Goal: Connect with others: Connect with others

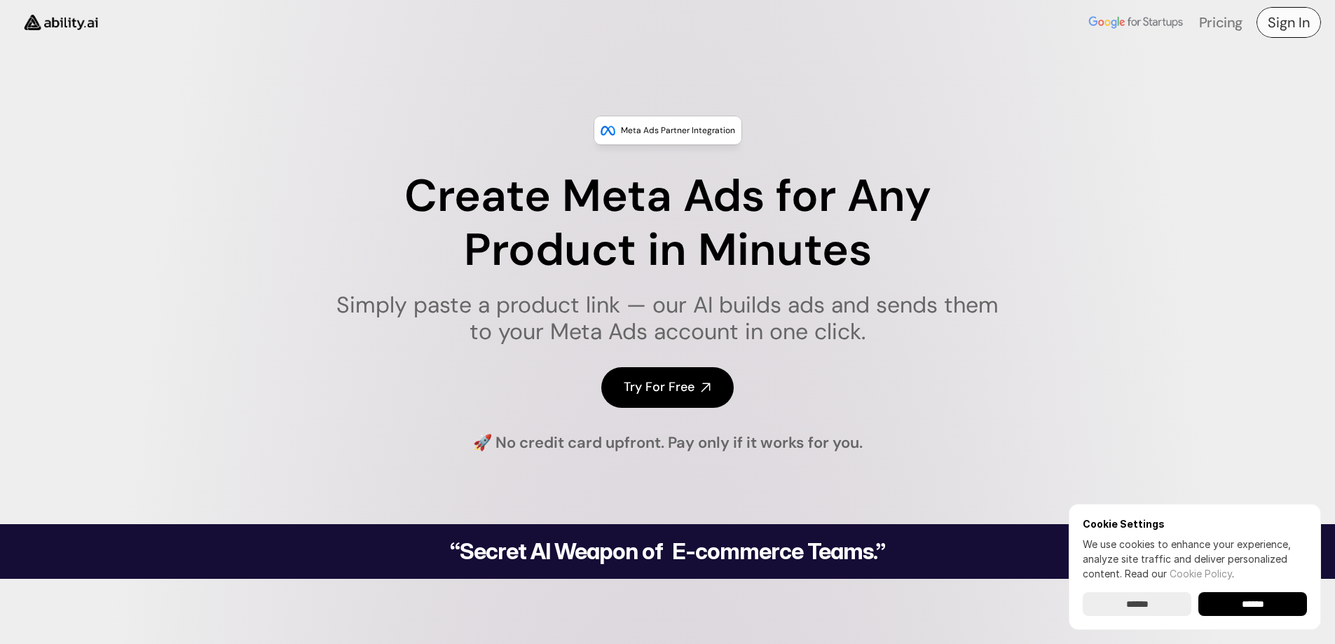
click at [1295, 22] on h4 "Sign In" at bounding box center [1289, 23] width 42 height 20
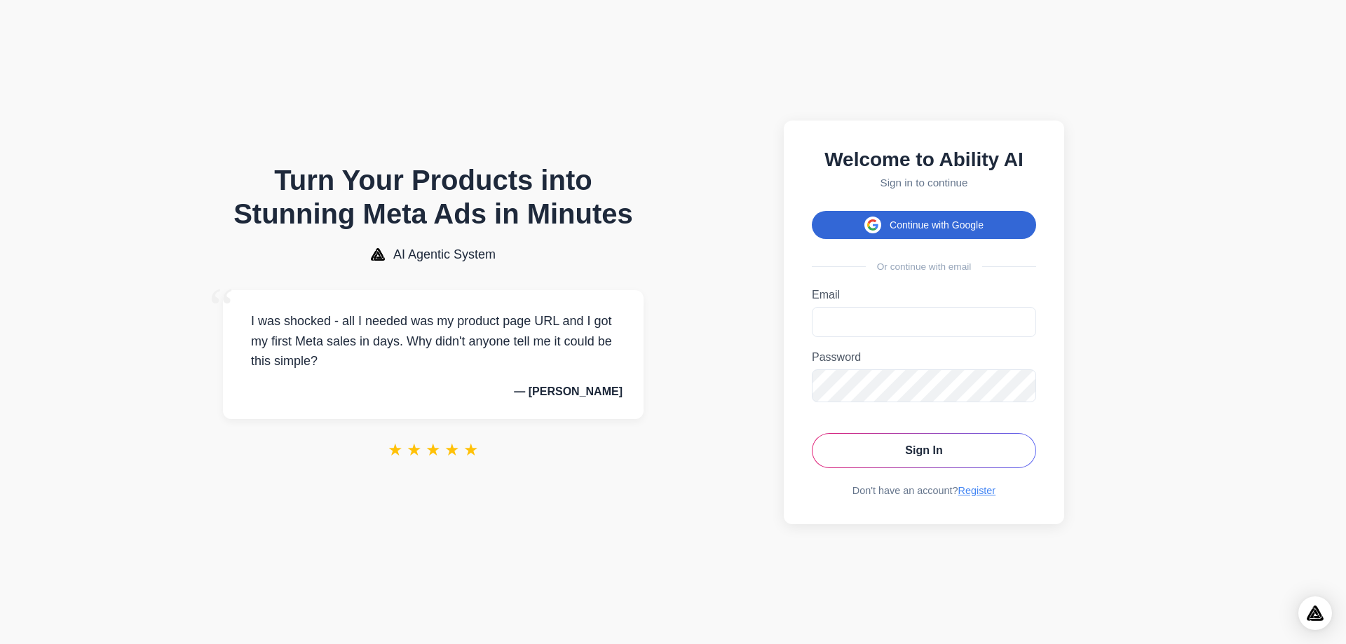
click at [935, 217] on button "Continue with Google" at bounding box center [924, 225] width 224 height 28
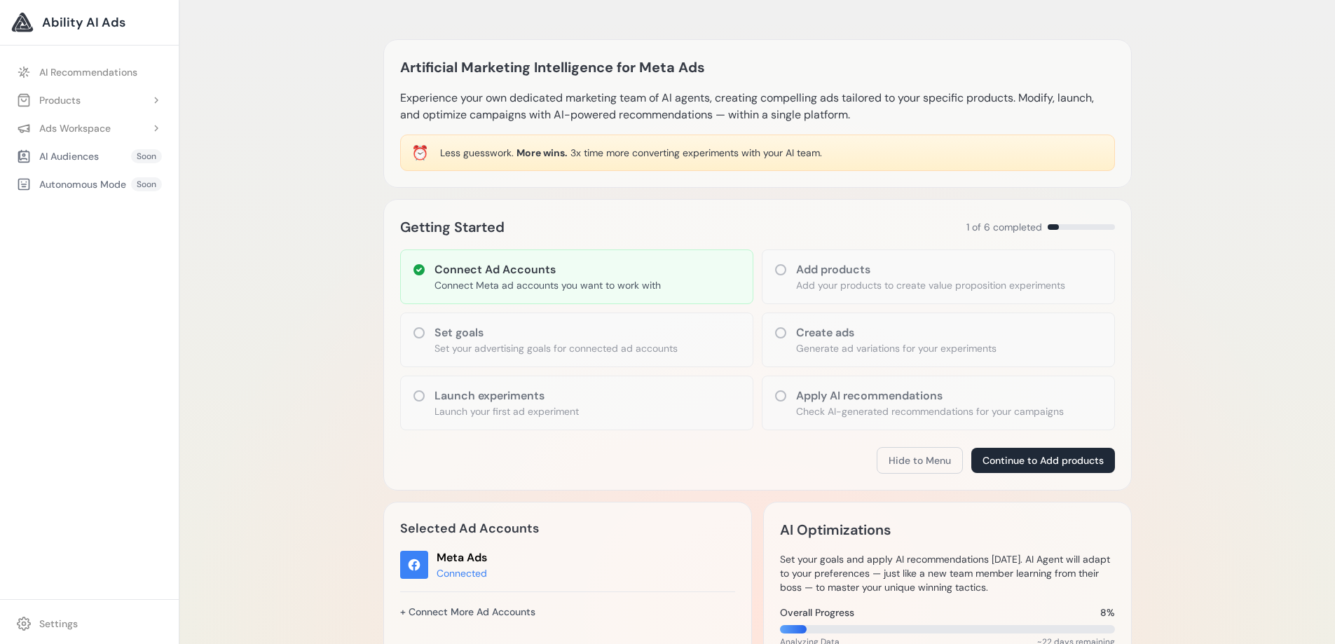
drag, startPoint x: 0, startPoint y: 0, endPoint x: 377, endPoint y: 222, distance: 437.4
click at [377, 222] on div "Artificial Marketing Intelligence for Meta Ads Experience your own dedicated ma…" at bounding box center [757, 586] width 771 height 1138
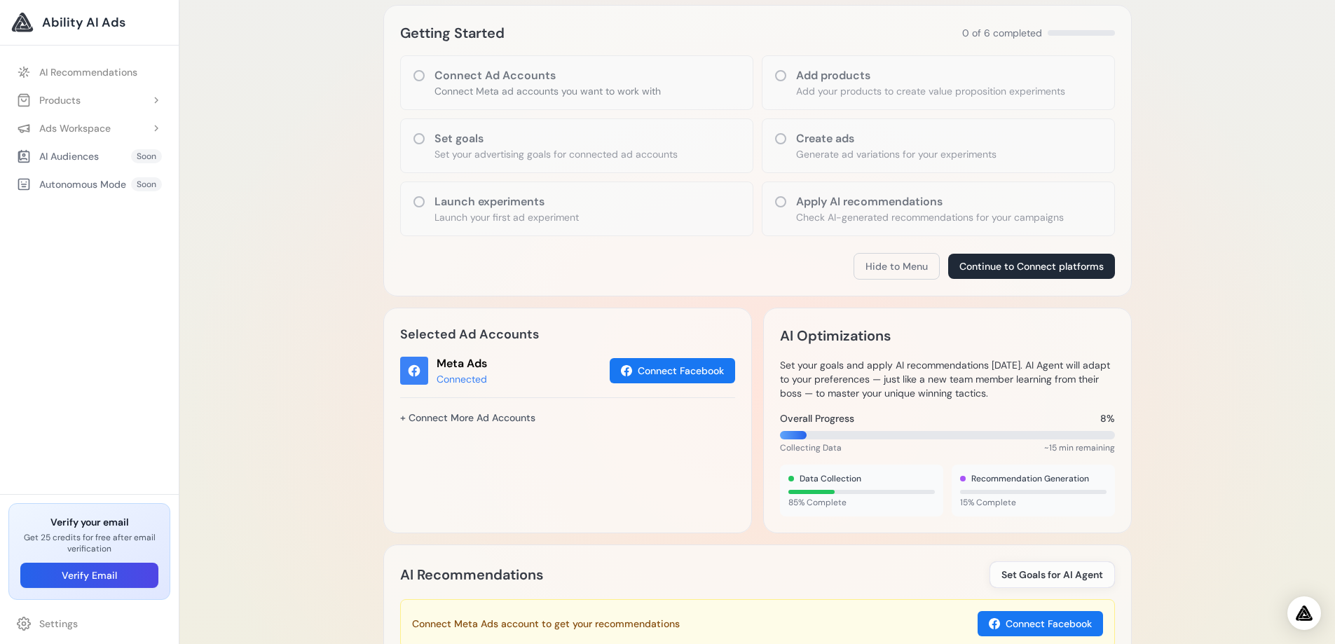
scroll to position [280, 0]
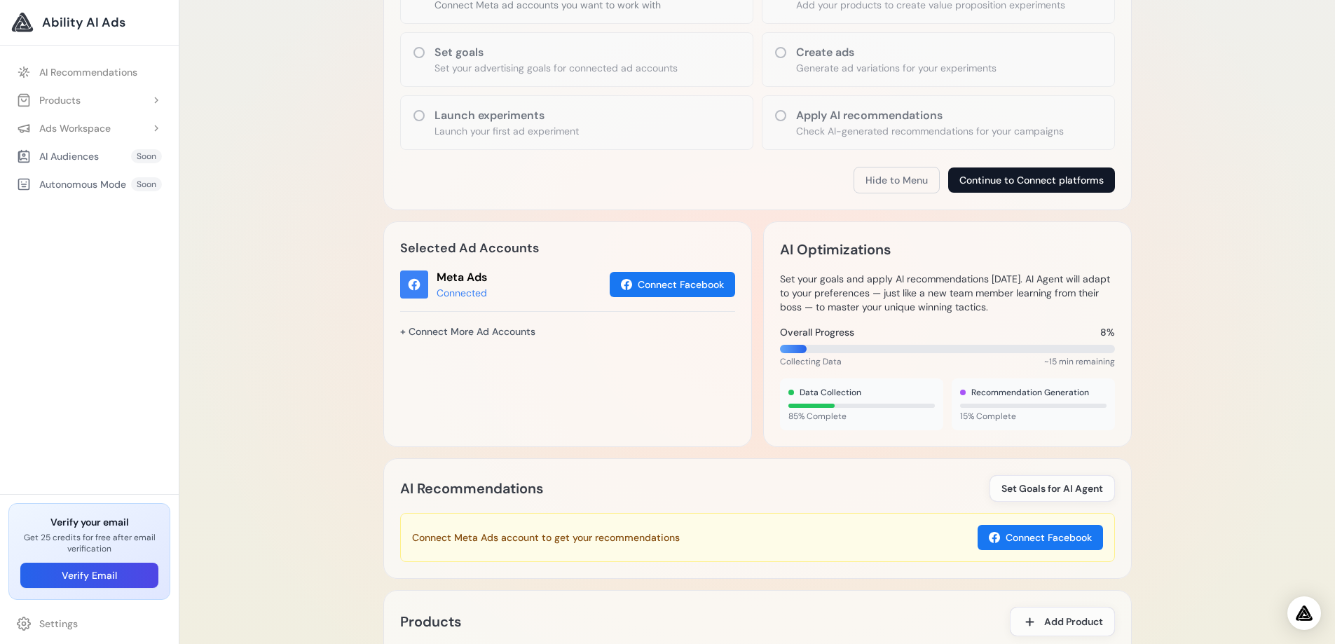
click at [1014, 179] on button "Continue to Connect platforms" at bounding box center [1031, 180] width 167 height 25
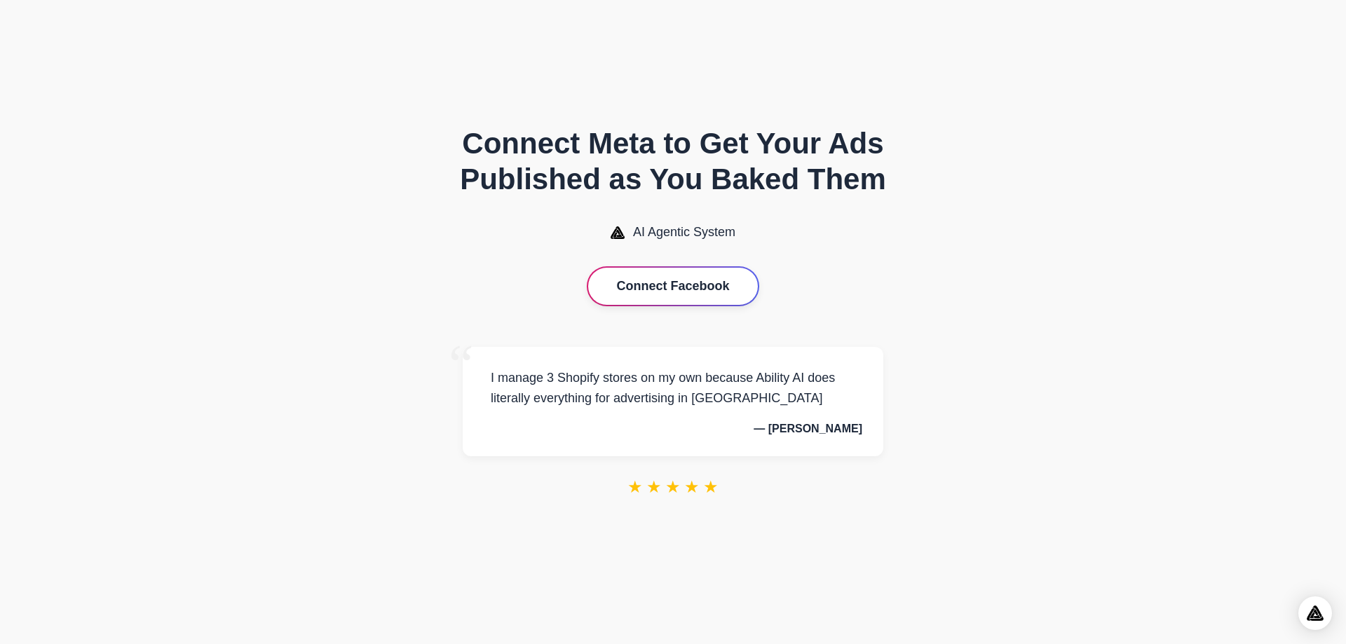
click at [686, 297] on button "Connect Facebook" at bounding box center [672, 286] width 169 height 37
